Goal: Transaction & Acquisition: Subscribe to service/newsletter

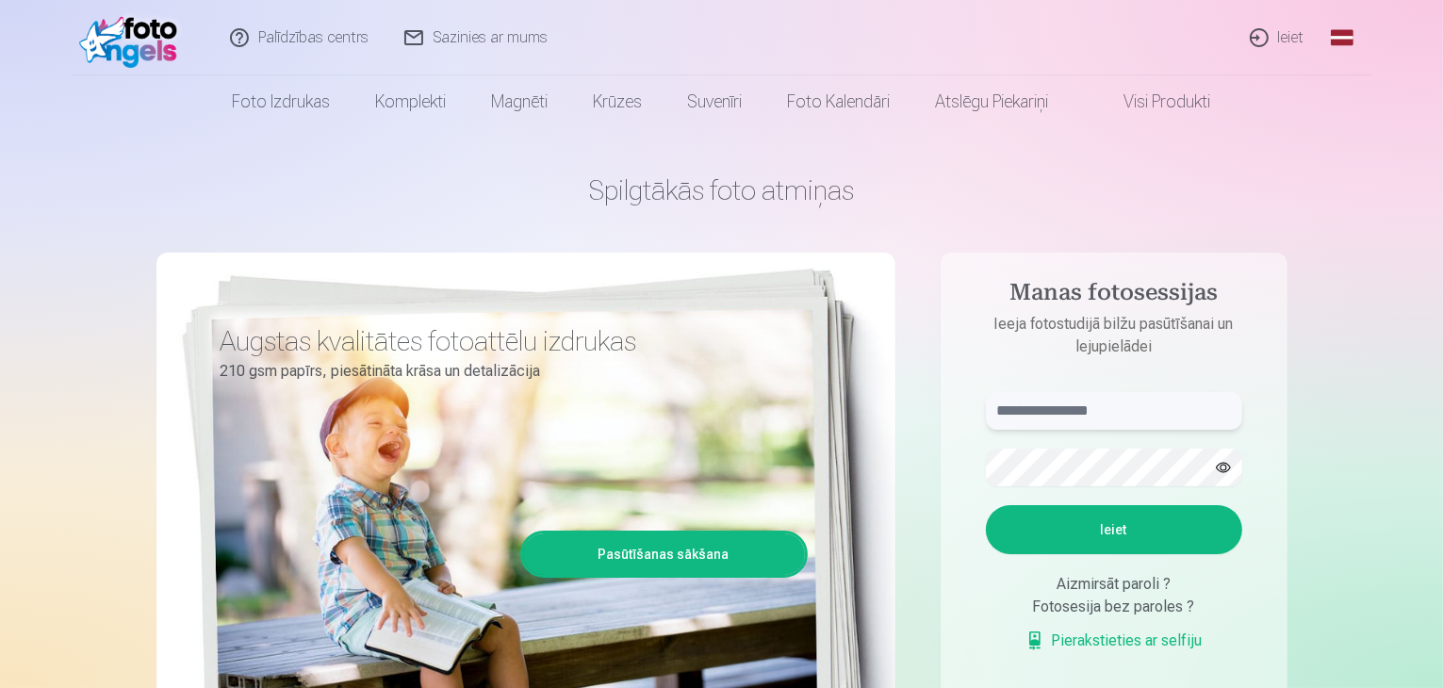
click at [1078, 406] on input "text" at bounding box center [1114, 411] width 256 height 38
type input "**********"
click at [1176, 535] on button "Ieiet" at bounding box center [1114, 529] width 256 height 49
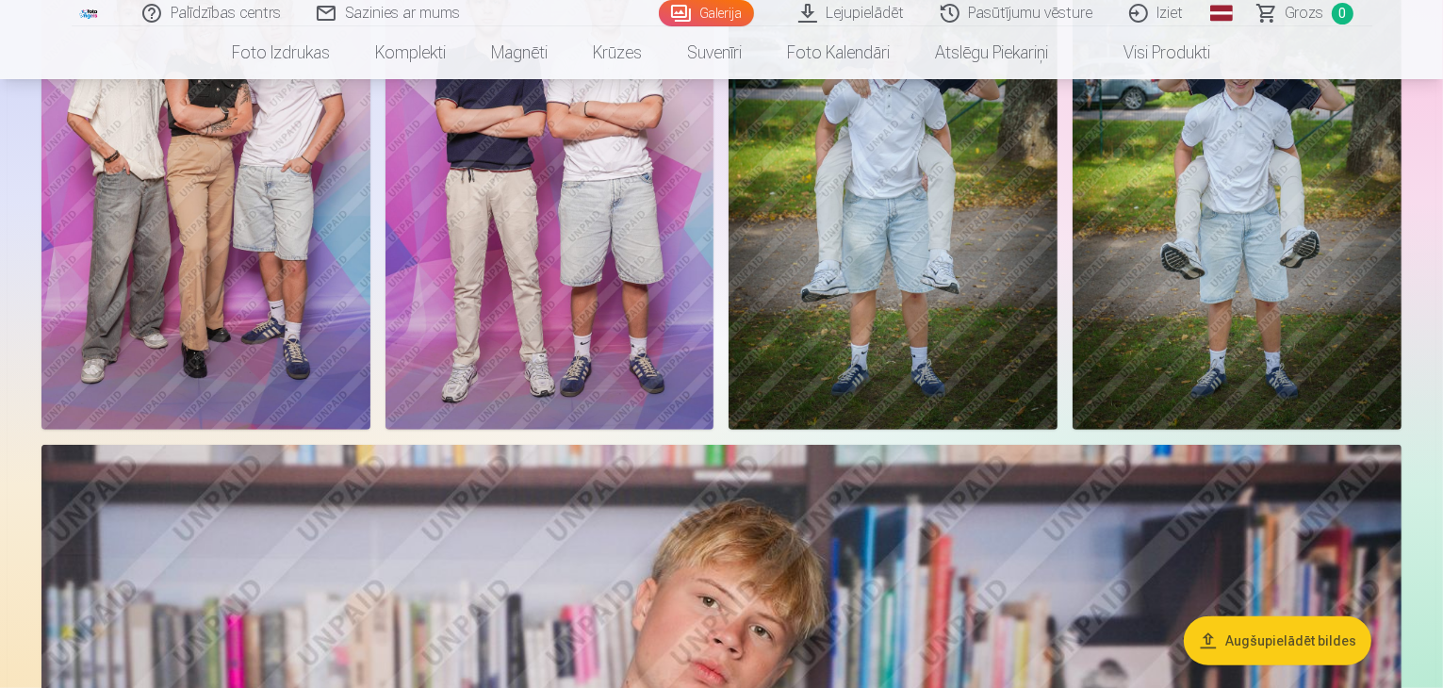
scroll to position [754, 0]
